Goal: Find specific page/section: Find specific page/section

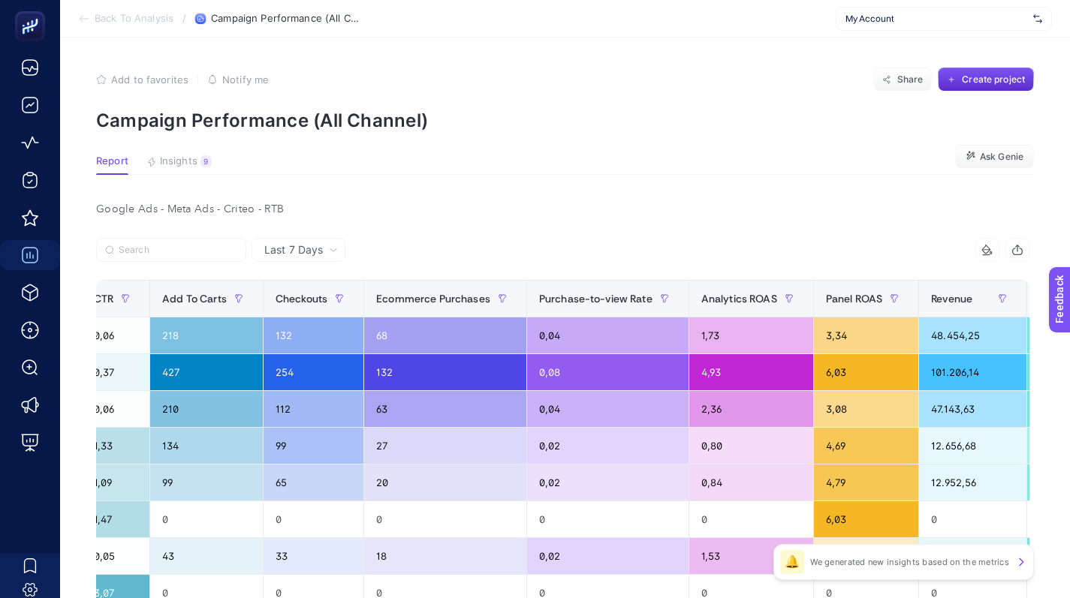
scroll to position [0, 1103]
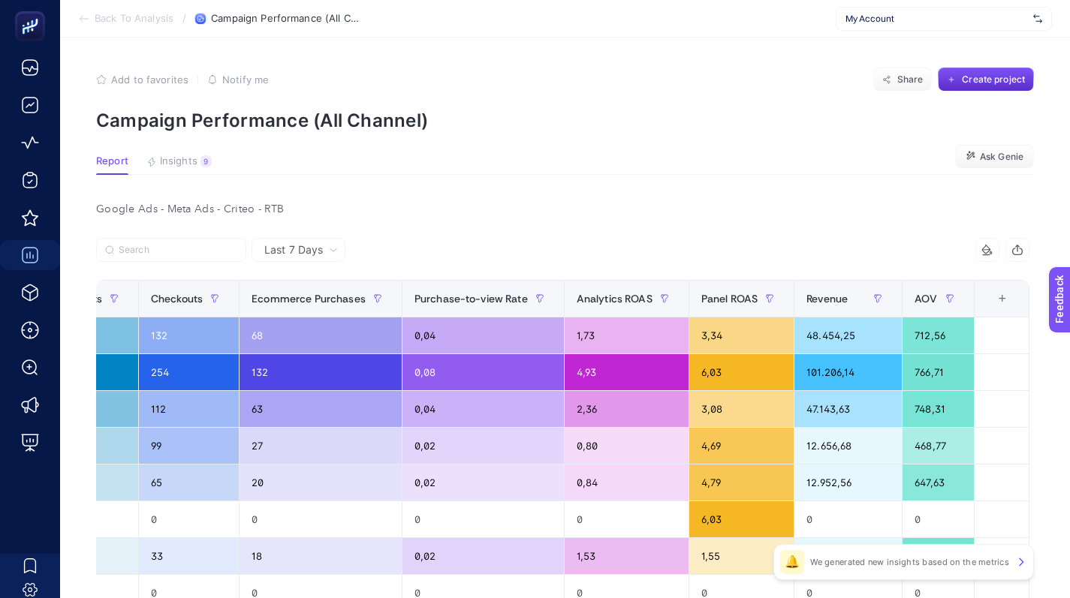
click at [1011, 302] on div "+" at bounding box center [1002, 299] width 29 height 12
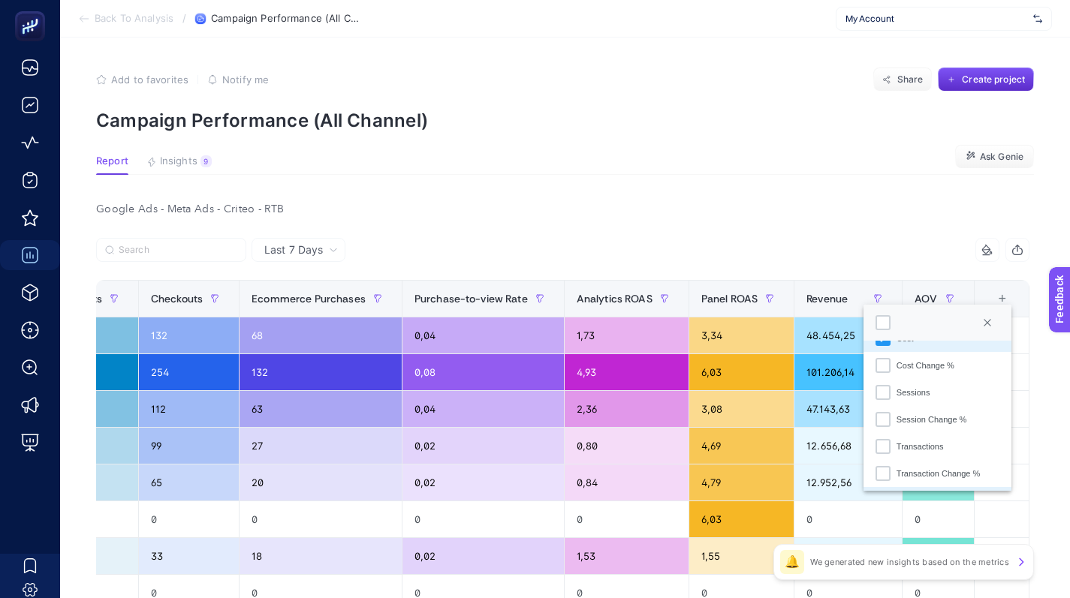
scroll to position [104, 0]
click at [915, 396] on div "Sessions" at bounding box center [913, 391] width 34 height 13
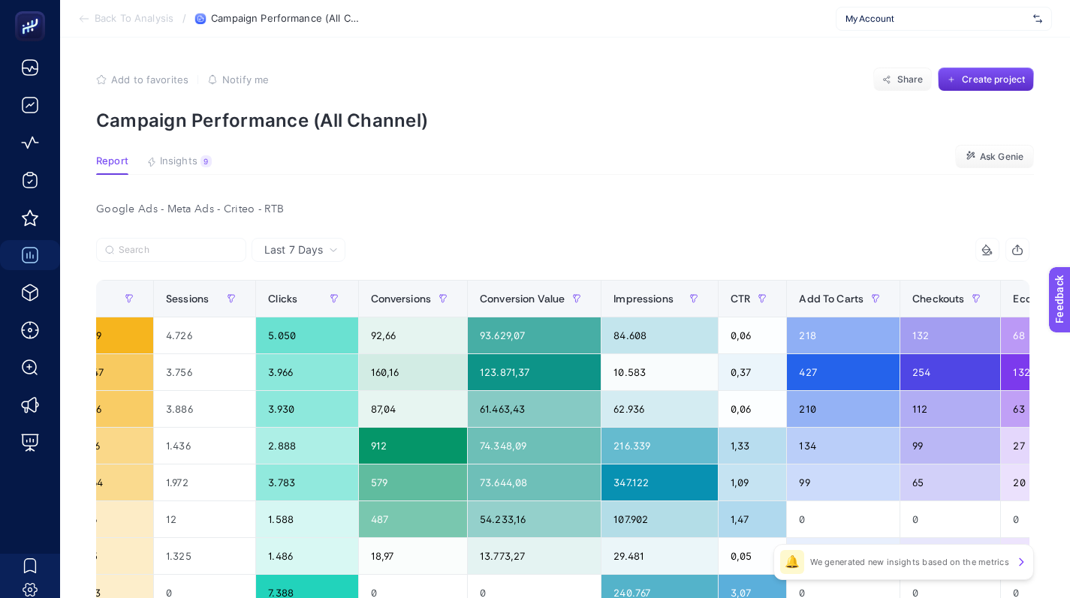
scroll to position [0, 438]
